Goal: Task Accomplishment & Management: Manage account settings

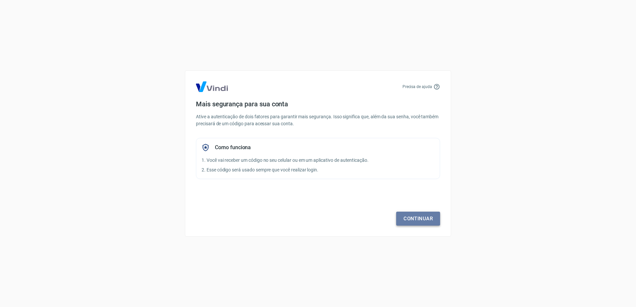
click at [410, 219] on link "Continuar" at bounding box center [418, 219] width 44 height 14
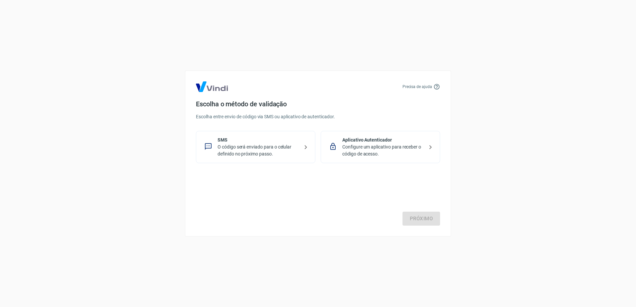
click at [419, 225] on div "Próximo" at bounding box center [318, 198] width 244 height 55
click at [418, 224] on div "Próximo" at bounding box center [318, 198] width 244 height 55
click at [291, 157] on p "O código será enviado para o celular definido no próximo passo." at bounding box center [257, 151] width 81 height 14
click at [418, 86] on p "Precisa de ajuda" at bounding box center [417, 87] width 30 height 6
click at [410, 138] on p "Aplicativo Autenticador" at bounding box center [382, 140] width 81 height 7
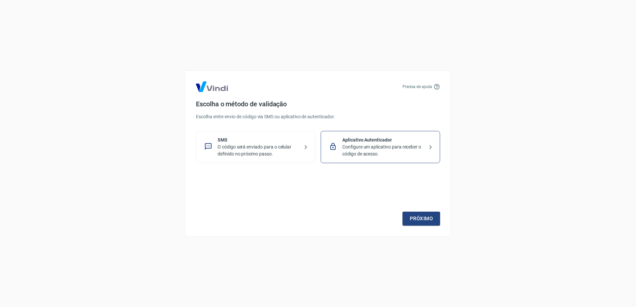
click at [411, 147] on p "Configure um aplicativo para receber o código de acesso." at bounding box center [382, 151] width 81 height 14
drag, startPoint x: 411, startPoint y: 147, endPoint x: 416, endPoint y: 220, distance: 73.6
click at [416, 220] on link "Próximo" at bounding box center [421, 219] width 38 height 14
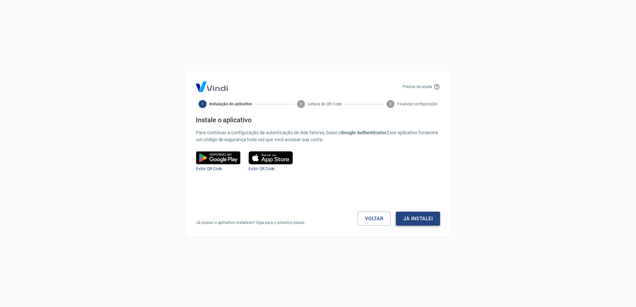
click at [416, 220] on button "Já instalei" at bounding box center [418, 219] width 44 height 14
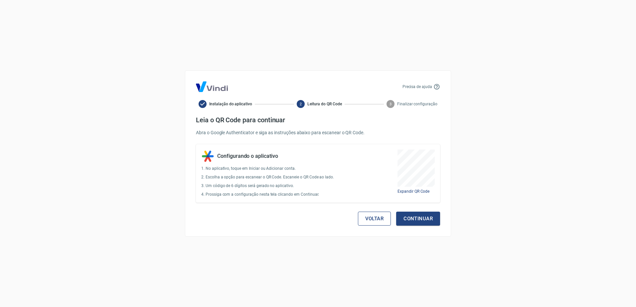
click at [380, 219] on button "Voltar" at bounding box center [374, 219] width 33 height 14
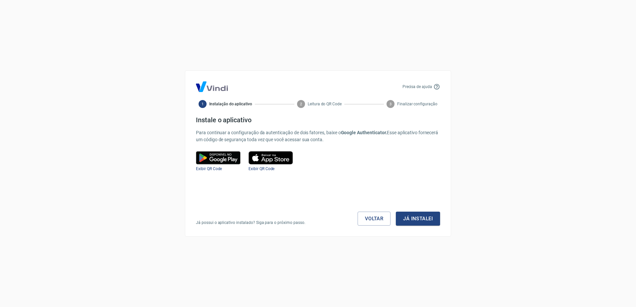
click at [380, 219] on link "Voltar" at bounding box center [373, 219] width 33 height 14
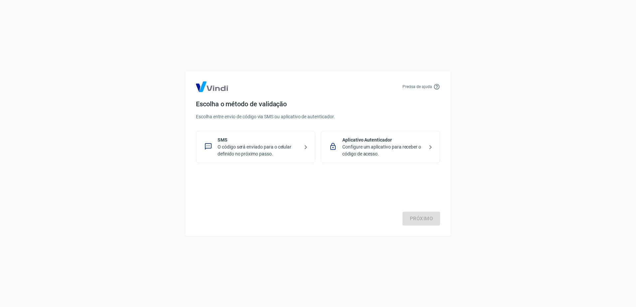
click at [251, 110] on div "Escolha o método de validação Escolha entre envio de código via SMS ou aplicati…" at bounding box center [318, 131] width 244 height 63
click at [250, 101] on h4 "Escolha o método de validação" at bounding box center [318, 104] width 244 height 8
click at [235, 112] on div "Escolha o método de validação Escolha entre envio de código via SMS ou aplicati…" at bounding box center [318, 131] width 244 height 63
drag, startPoint x: 235, startPoint y: 112, endPoint x: 223, endPoint y: 110, distance: 12.9
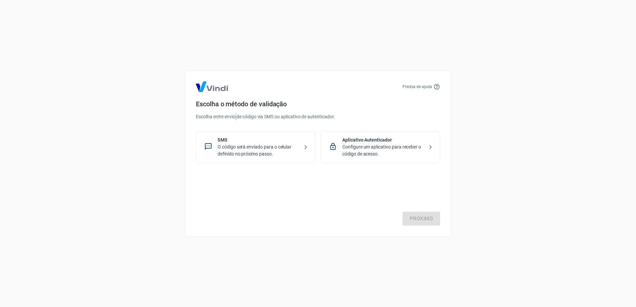
click at [223, 110] on div "Escolha o método de validação Escolha entre envio de código via SMS ou aplicati…" at bounding box center [318, 131] width 244 height 63
